Goal: Task Accomplishment & Management: Complete application form

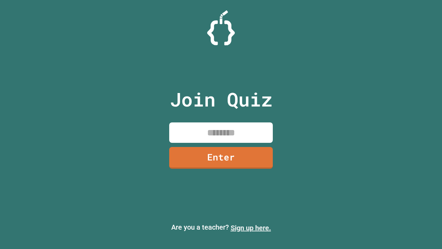
click at [251, 228] on link "Sign up here." at bounding box center [251, 227] width 40 height 8
